Goal: Information Seeking & Learning: Learn about a topic

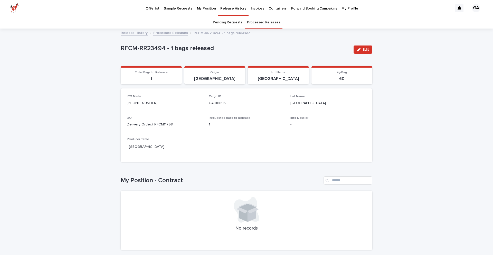
click at [200, 8] on p "My Position" at bounding box center [206, 5] width 19 height 11
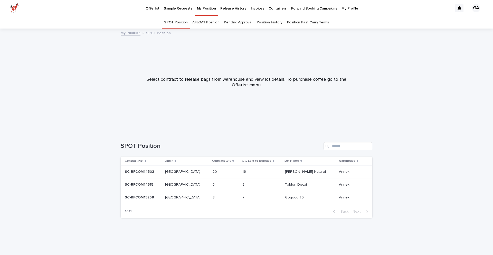
click at [216, 196] on p at bounding box center [223, 197] width 21 height 4
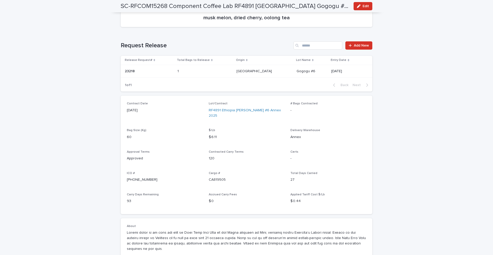
scroll to position [71, 0]
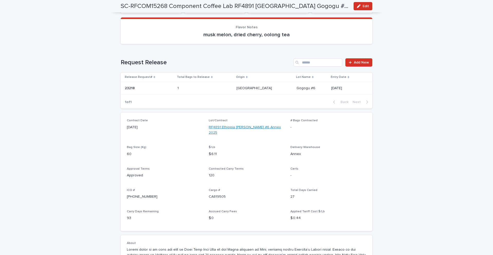
click at [259, 126] on link "RF4891 Ethiopia [PERSON_NAME] #6 Annex 2025" at bounding box center [247, 130] width 76 height 11
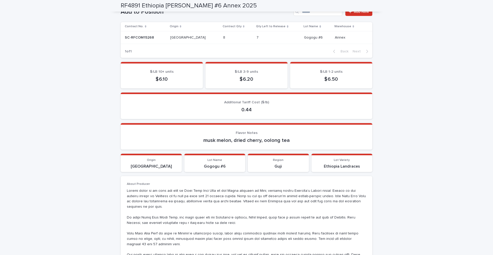
scroll to position [199, 0]
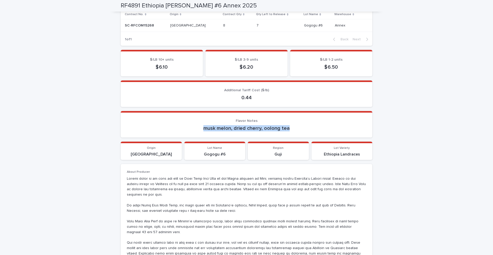
drag, startPoint x: 300, startPoint y: 126, endPoint x: 197, endPoint y: 126, distance: 103.2
click at [197, 126] on p "musk melon, dried cherry, oolong tea" at bounding box center [246, 128] width 239 height 6
click at [295, 123] on div "Flavor Notes musk melon, dried cherry, oolong tea" at bounding box center [246, 125] width 239 height 13
drag, startPoint x: 229, startPoint y: 129, endPoint x: 213, endPoint y: 126, distance: 16.3
click at [199, 127] on p "musk melon, dried cherry, oolong tea" at bounding box center [246, 128] width 239 height 6
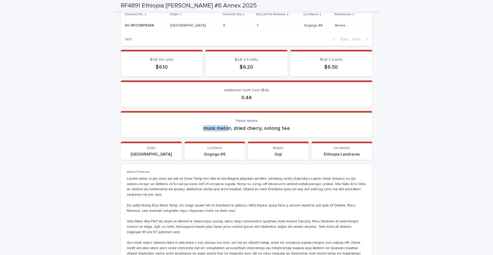
click at [223, 125] on p "musk melon, dried cherry, oolong tea" at bounding box center [246, 128] width 239 height 6
drag, startPoint x: 255, startPoint y: 129, endPoint x: 239, endPoint y: 129, distance: 15.7
click at [237, 129] on p "musk melon, dried cherry, oolong tea" at bounding box center [246, 128] width 239 height 6
click at [241, 129] on p "musk melon, dried cherry, oolong tea" at bounding box center [246, 128] width 239 height 6
drag, startPoint x: 284, startPoint y: 132, endPoint x: 288, endPoint y: 129, distance: 5.4
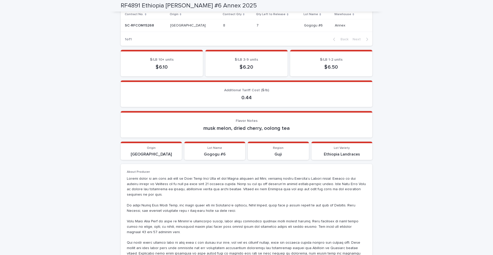
click at [283, 132] on section "Flavor Notes musk melon, dried cherry, oolong tea" at bounding box center [247, 124] width 252 height 26
drag, startPoint x: 290, startPoint y: 129, endPoint x: 269, endPoint y: 127, distance: 21.4
click at [264, 128] on p "musk melon, dried cherry, oolong tea" at bounding box center [246, 128] width 239 height 6
click at [279, 126] on p "musk melon, dried cherry, oolong tea" at bounding box center [246, 128] width 239 height 6
drag, startPoint x: 293, startPoint y: 129, endPoint x: 302, endPoint y: 128, distance: 8.3
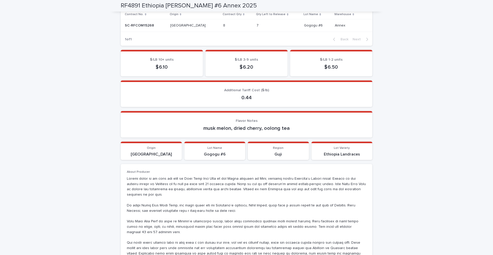
click at [294, 129] on p "musk melon, dried cherry, oolong tea" at bounding box center [246, 128] width 239 height 6
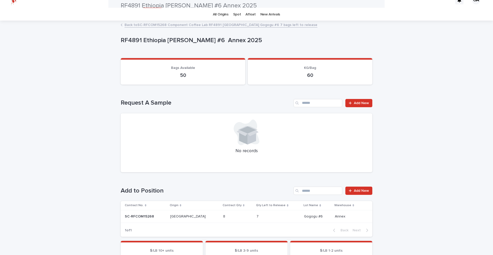
scroll to position [0, 0]
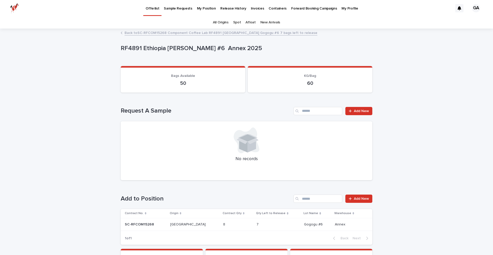
click at [15, 8] on img at bounding box center [14, 8] width 9 height 10
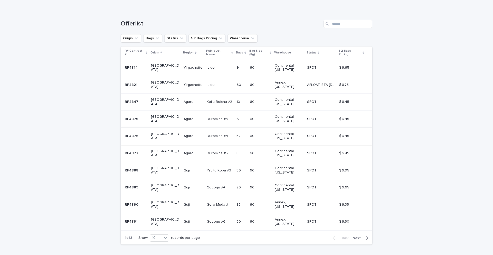
scroll to position [73, 0]
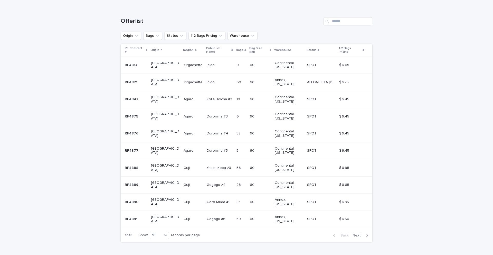
click at [360, 233] on span "Next" at bounding box center [358, 235] width 11 height 4
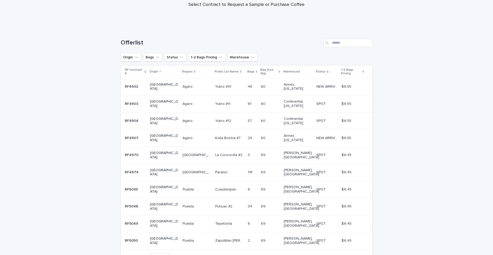
click at [361, 255] on span "Next" at bounding box center [358, 257] width 11 height 4
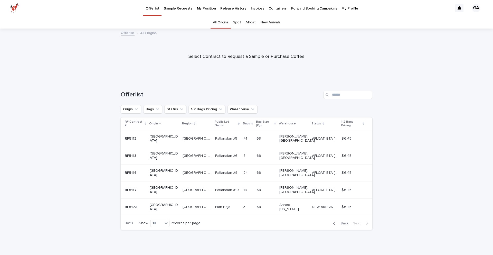
click at [344, 221] on span "Back" at bounding box center [342, 223] width 11 height 4
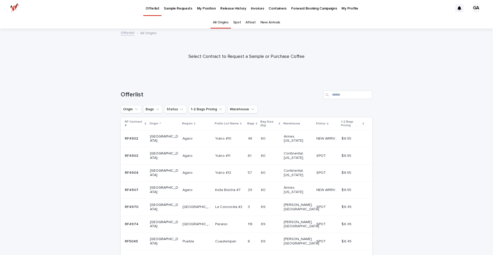
scroll to position [52, 0]
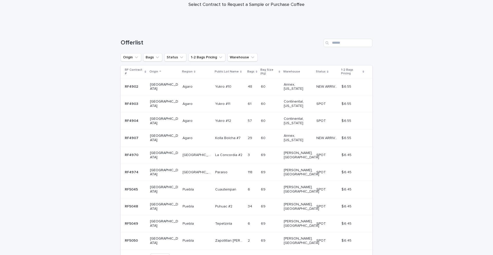
click at [346, 255] on span "Back" at bounding box center [342, 257] width 11 height 4
